Goal: Task Accomplishment & Management: Use online tool/utility

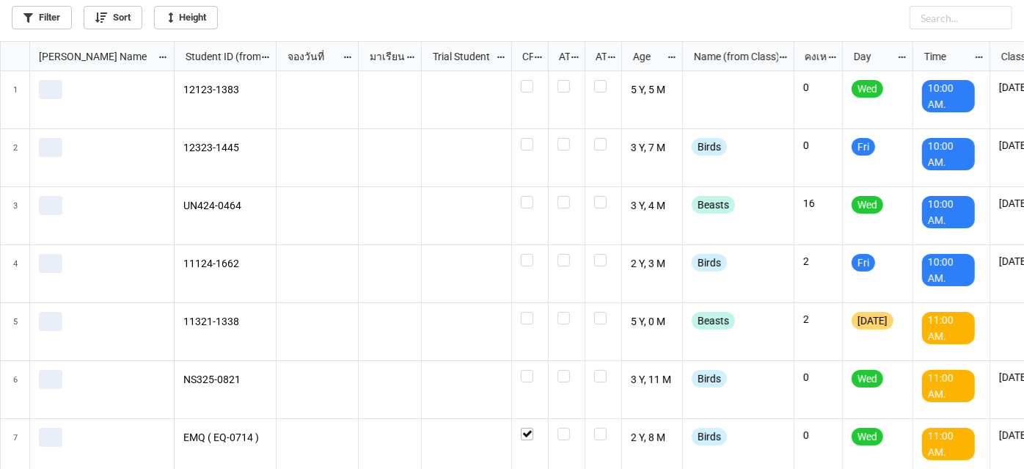
scroll to position [420, 1016]
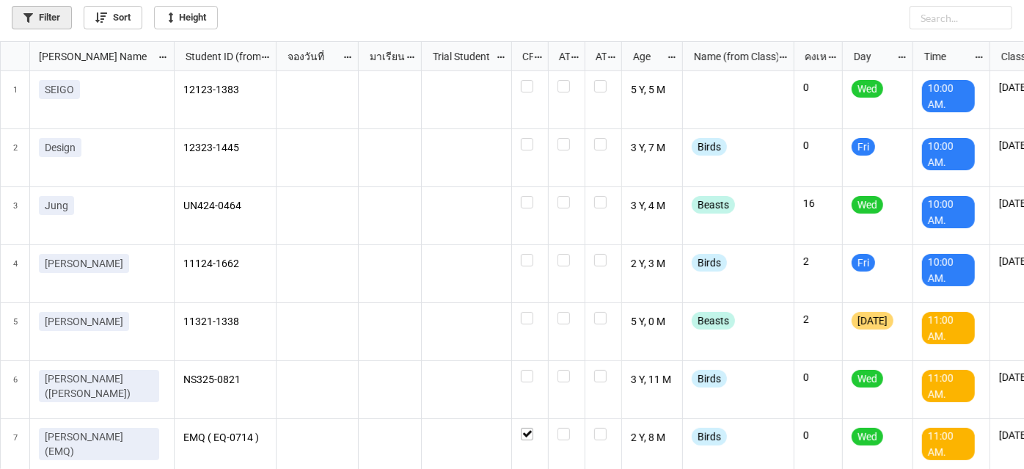
click at [38, 20] on link "Filter" at bounding box center [42, 17] width 60 height 23
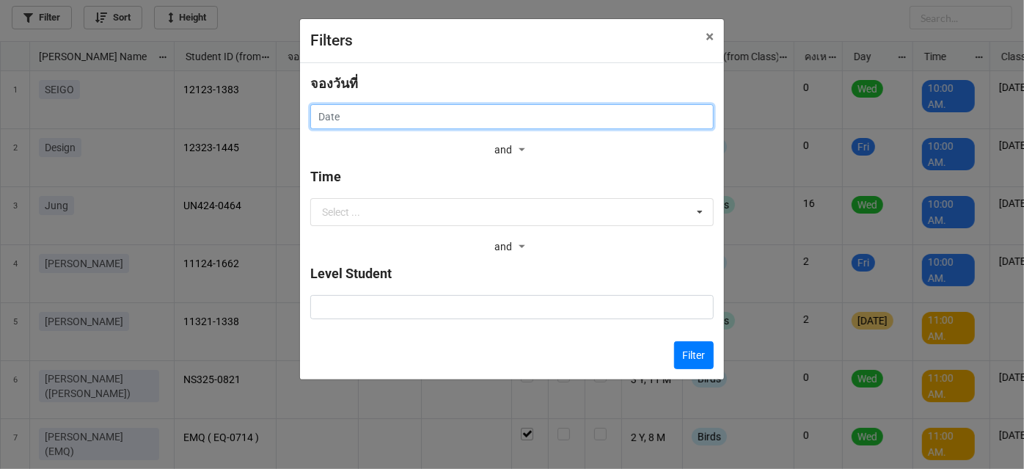
click at [387, 118] on input "text" at bounding box center [512, 116] width 404 height 25
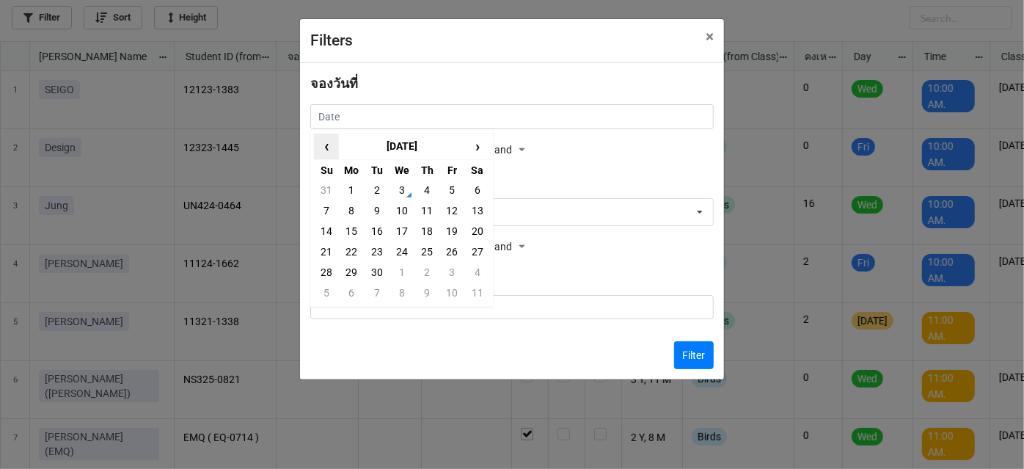
click at [325, 151] on span "‹" at bounding box center [326, 146] width 23 height 24
click at [398, 277] on td "27" at bounding box center [402, 272] width 25 height 21
type input "27/8/2025"
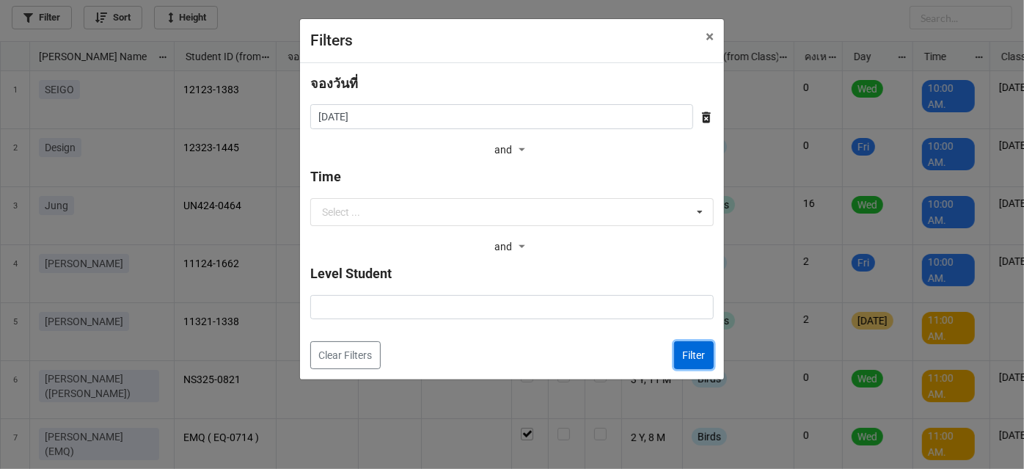
click at [702, 346] on button "Filter" at bounding box center [694, 355] width 40 height 28
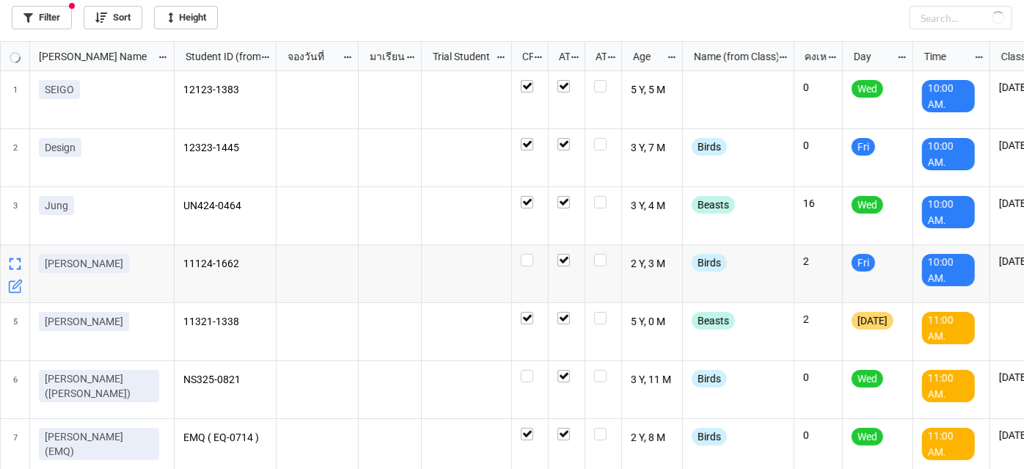
checkbox input "true"
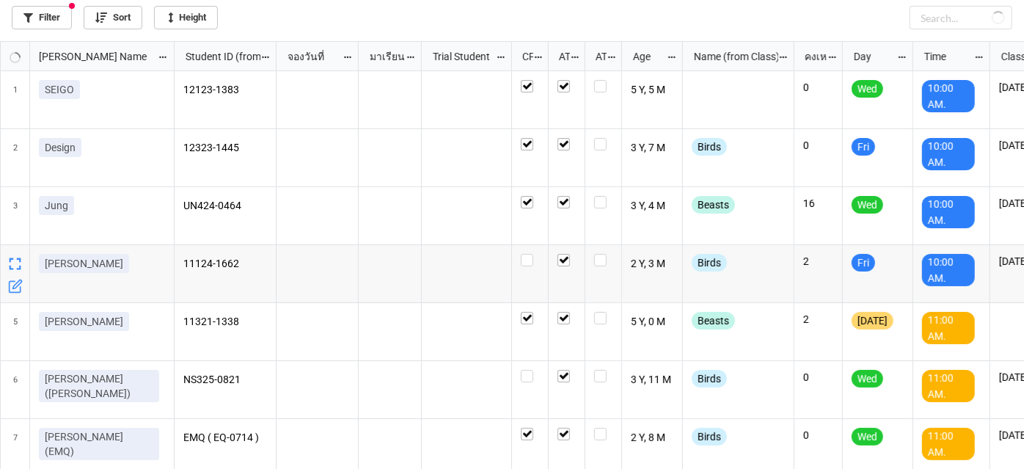
checkbox input "true"
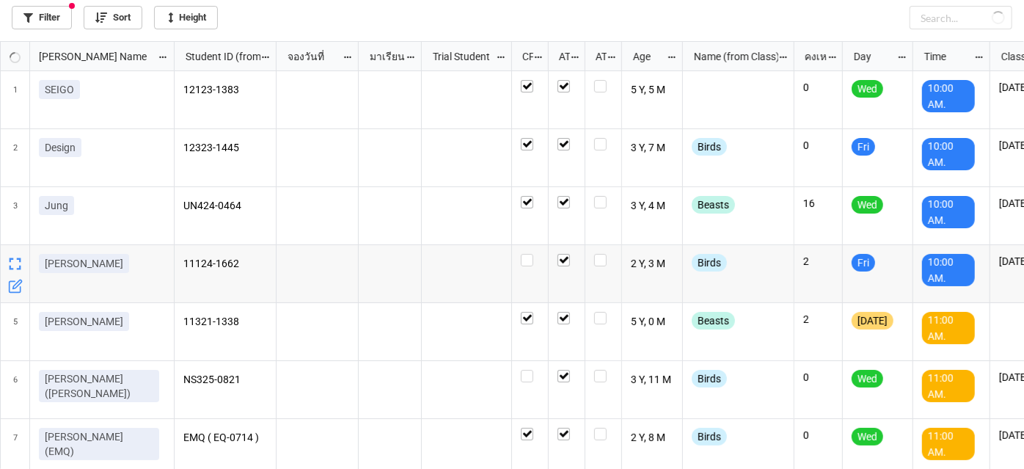
checkbox input "true"
